Goal: Go to known website: Access a specific website the user already knows

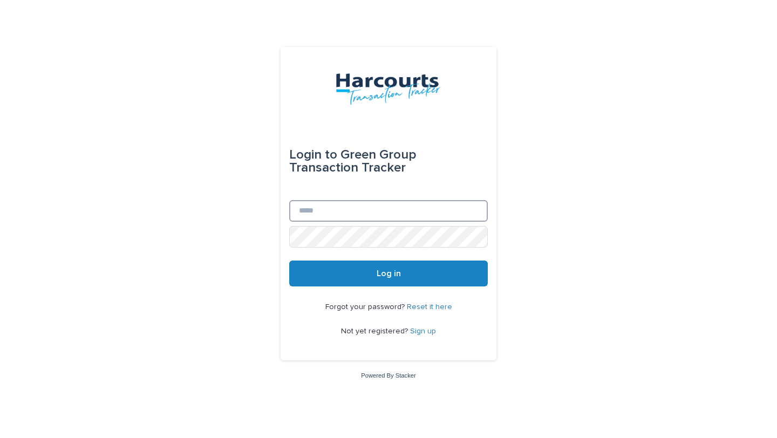
type input "**********"
click at [352, 278] on button "Log in" at bounding box center [388, 274] width 199 height 26
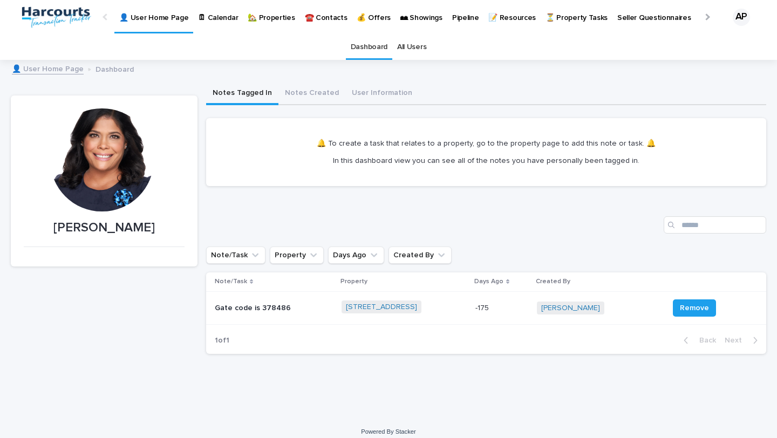
click at [254, 11] on p "🏡 Properties" at bounding box center [271, 11] width 47 height 23
